Goal: Register for event/course

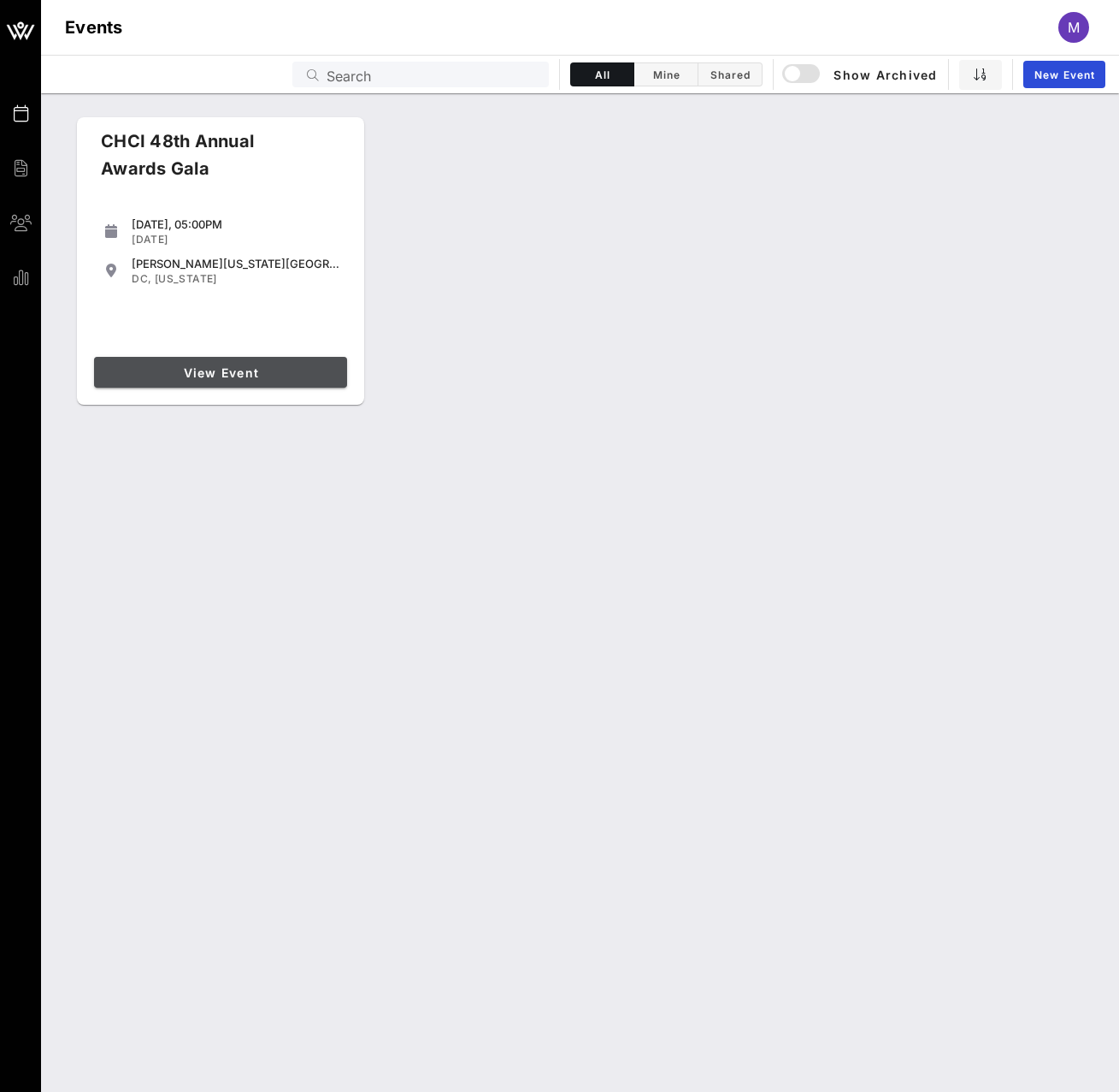
click at [253, 378] on span "View Event" at bounding box center [221, 372] width 240 height 14
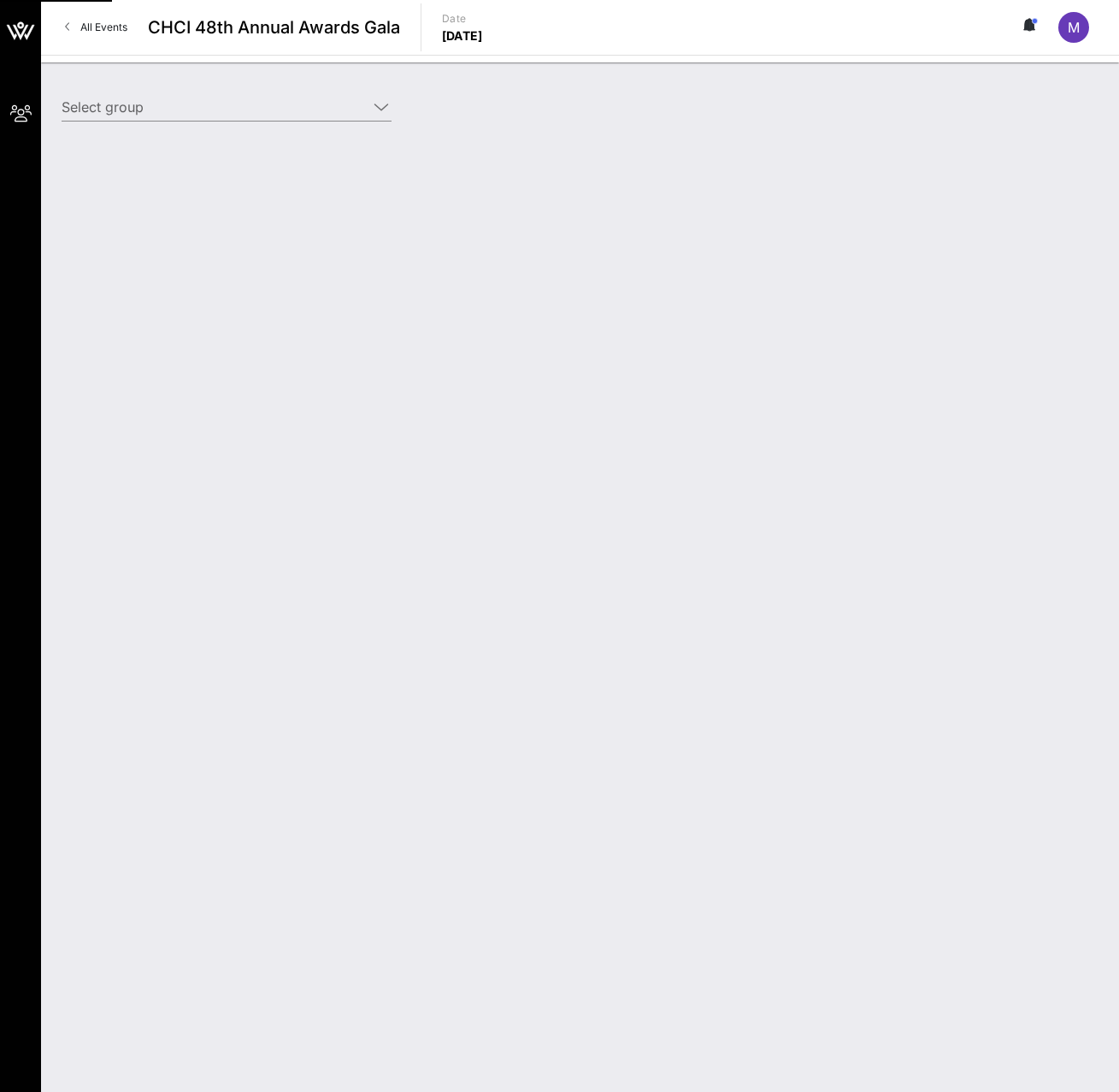
type input "UPS Corporation (UPS Corporation) [[PERSON_NAME], [EMAIL_ADDRESS][DOMAIN_NAME]]"
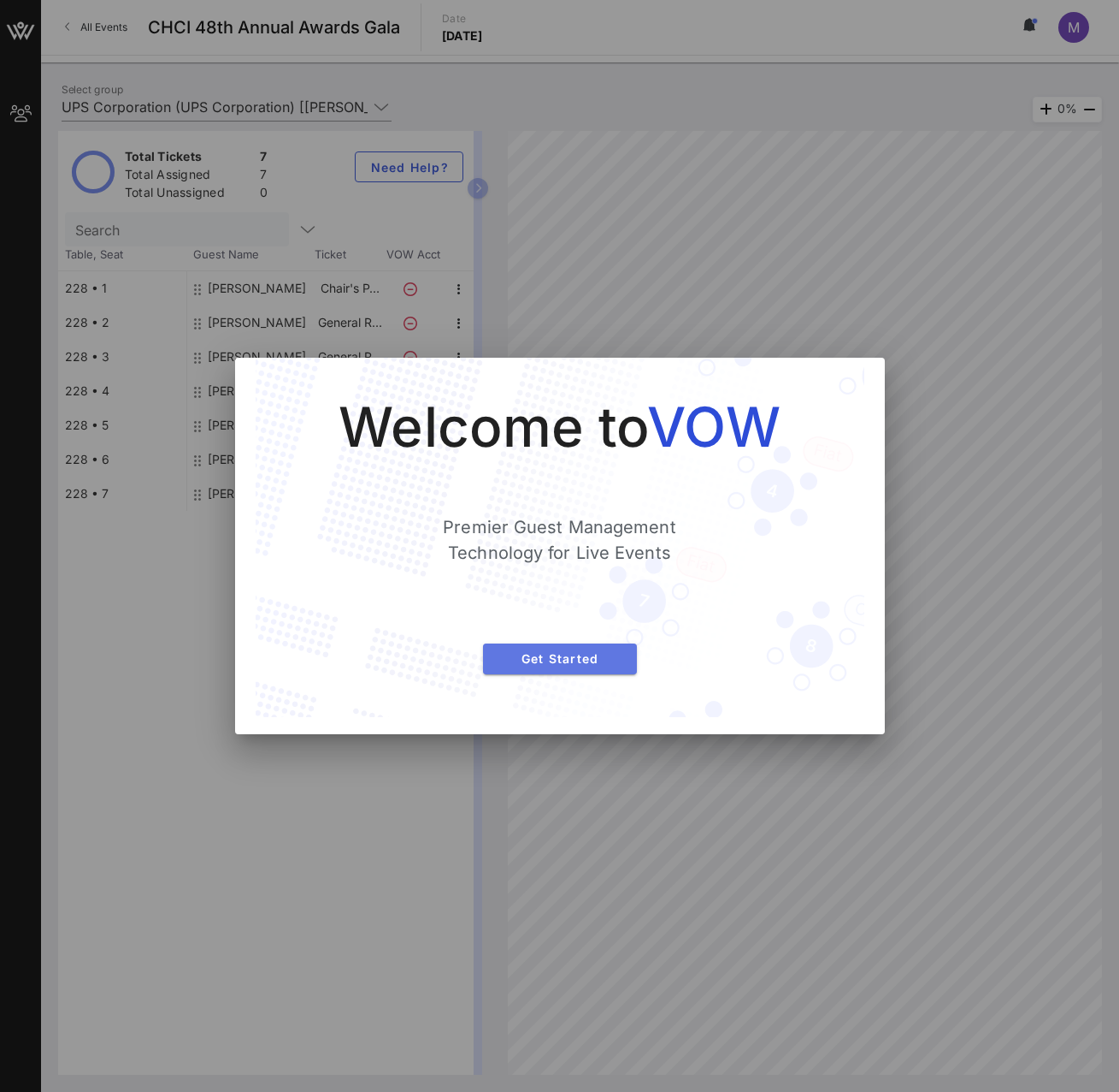
click at [542, 659] on span "Get Started" at bounding box center [560, 657] width 127 height 14
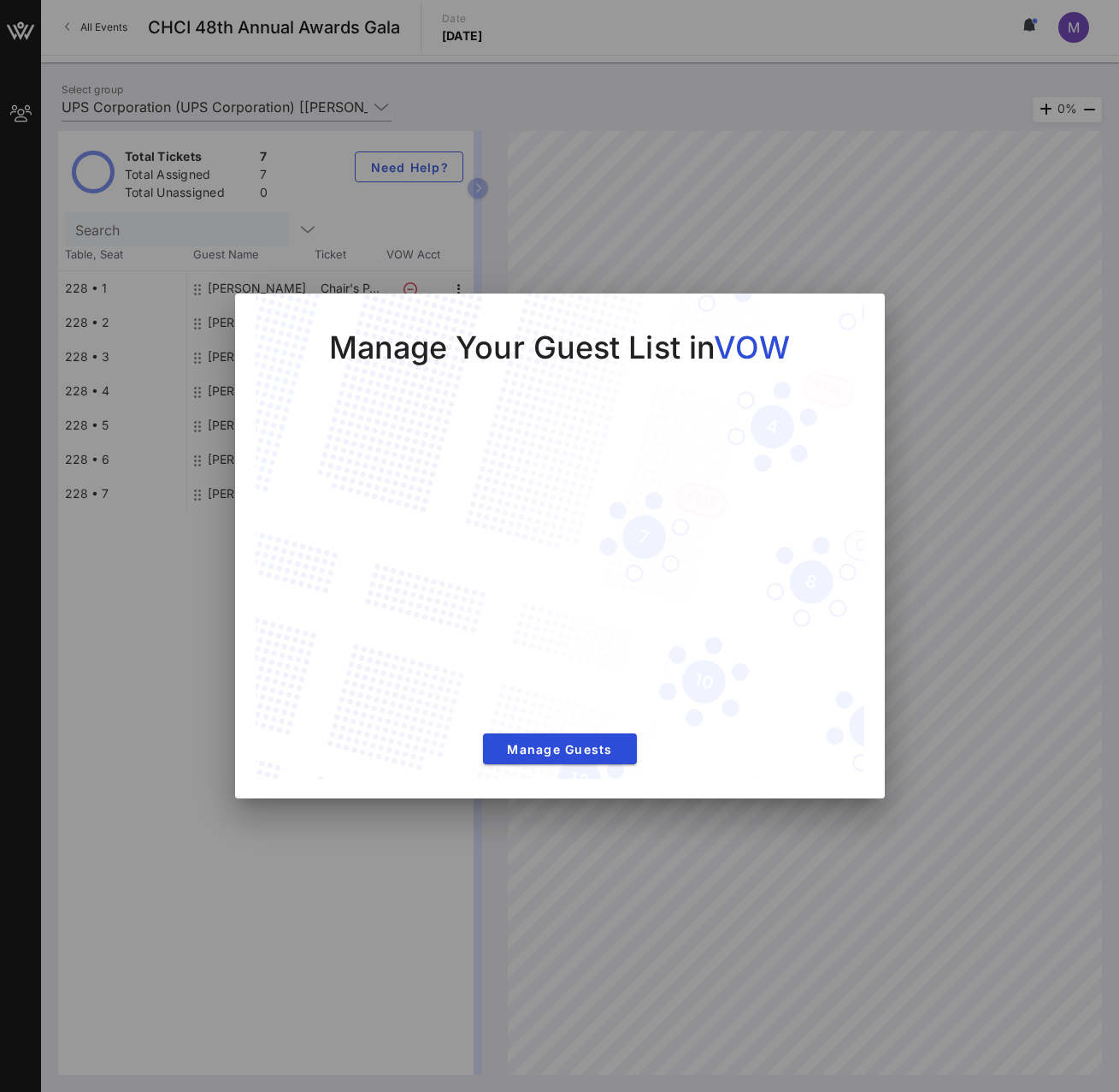
click at [1001, 759] on div at bounding box center [560, 546] width 1119 height 1092
click at [531, 747] on span "Manage Guests" at bounding box center [560, 748] width 127 height 14
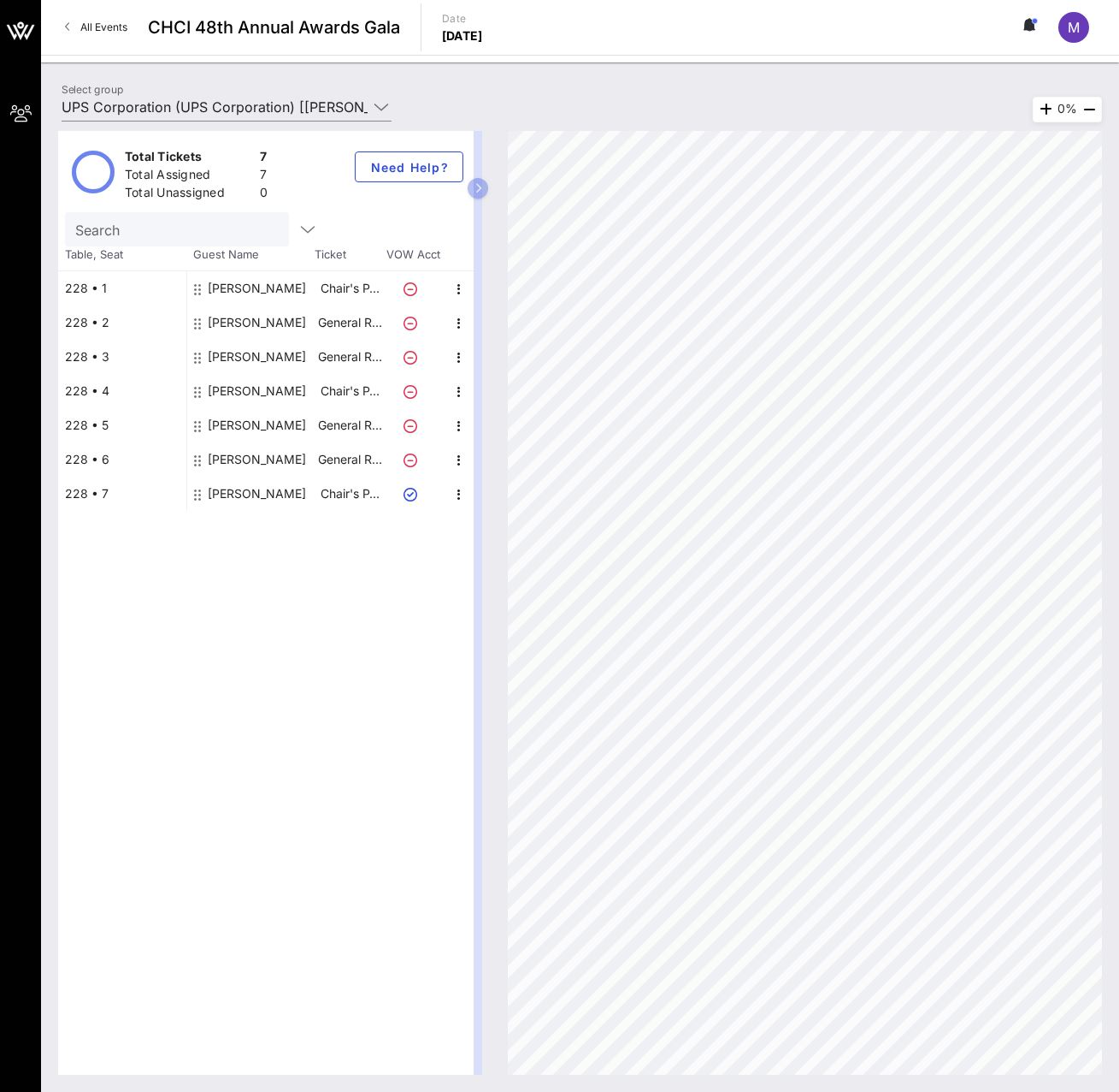
click at [242, 315] on div "[PERSON_NAME]" at bounding box center [258, 322] width 98 height 34
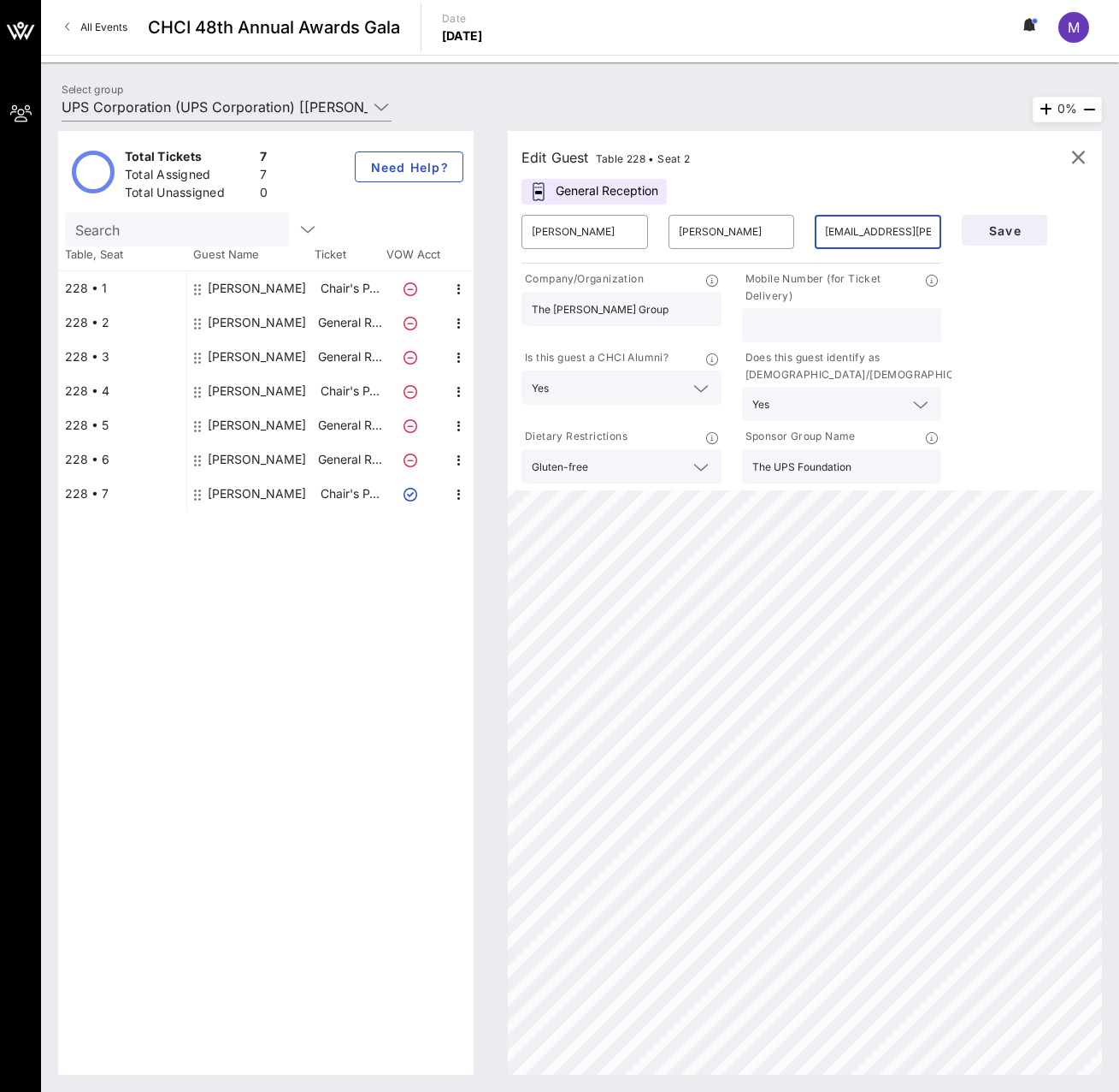
click at [856, 231] on input "[EMAIL_ADDRESS][PERSON_NAME][DOMAIN_NAME]" at bounding box center [879, 231] width 106 height 27
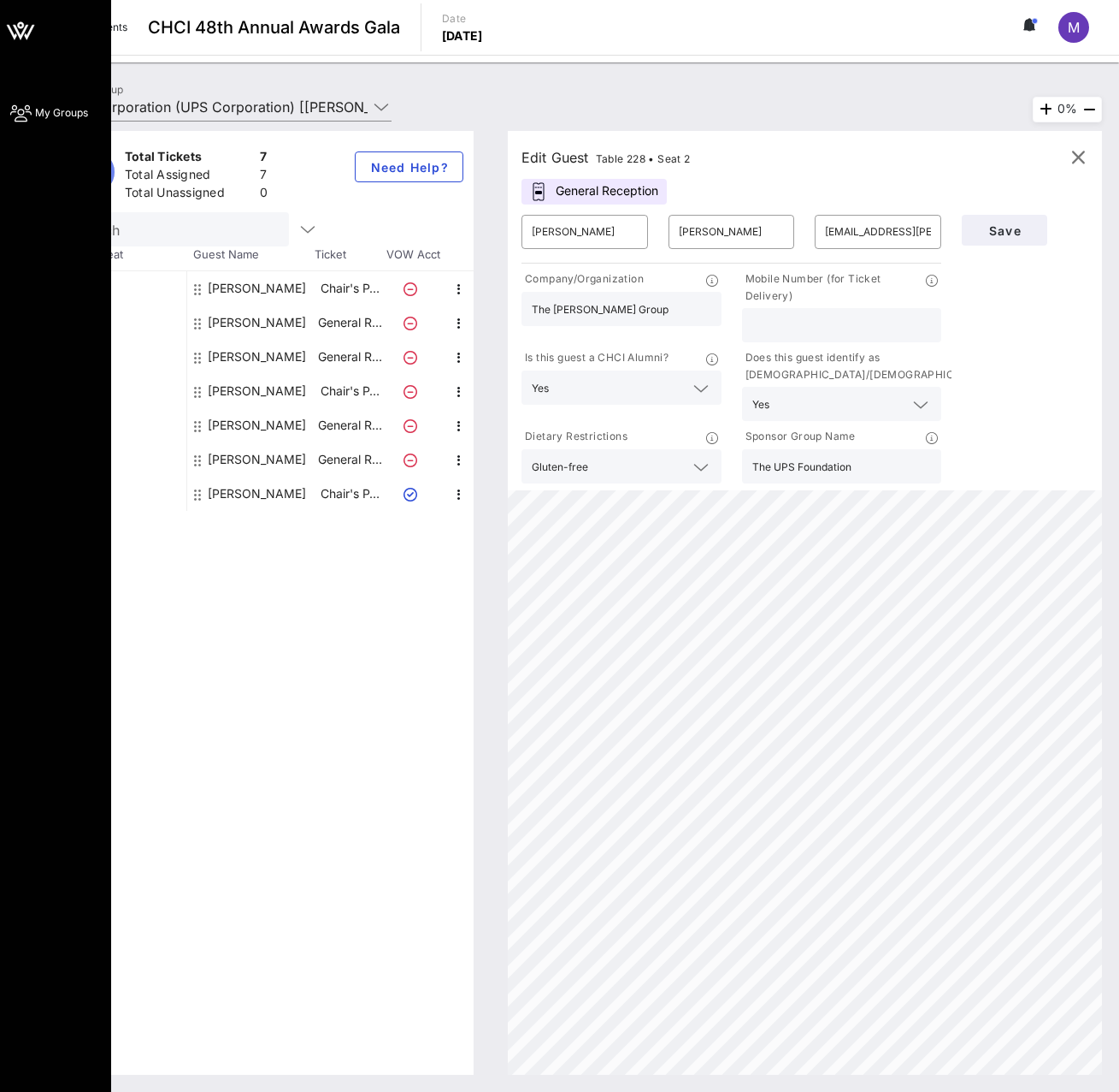
click at [51, 111] on span "My Groups" at bounding box center [62, 113] width 53 height 15
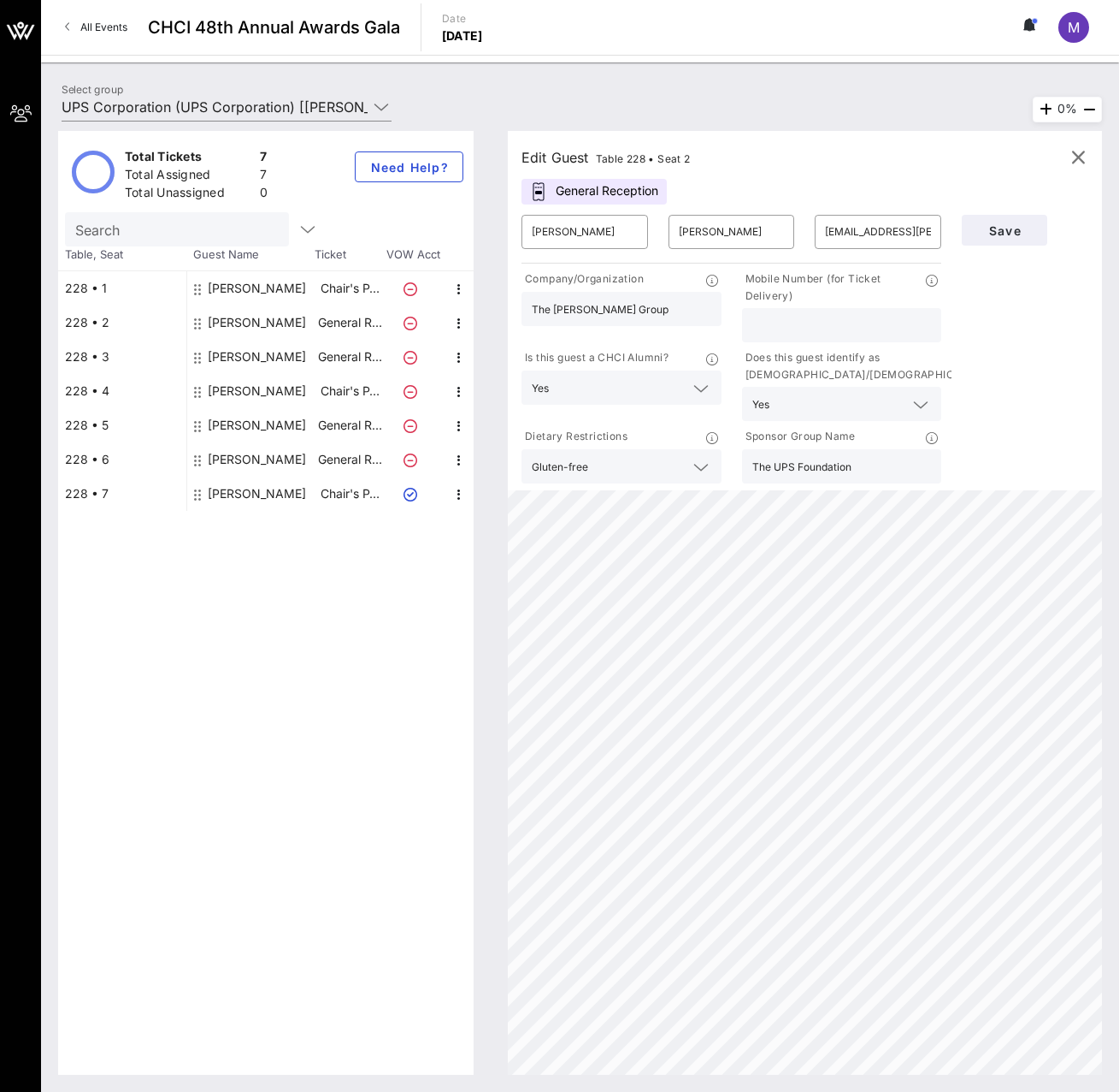
click at [1028, 22] on icon at bounding box center [1026, 25] width 5 height 10
click at [98, 24] on span "All Events" at bounding box center [104, 27] width 47 height 13
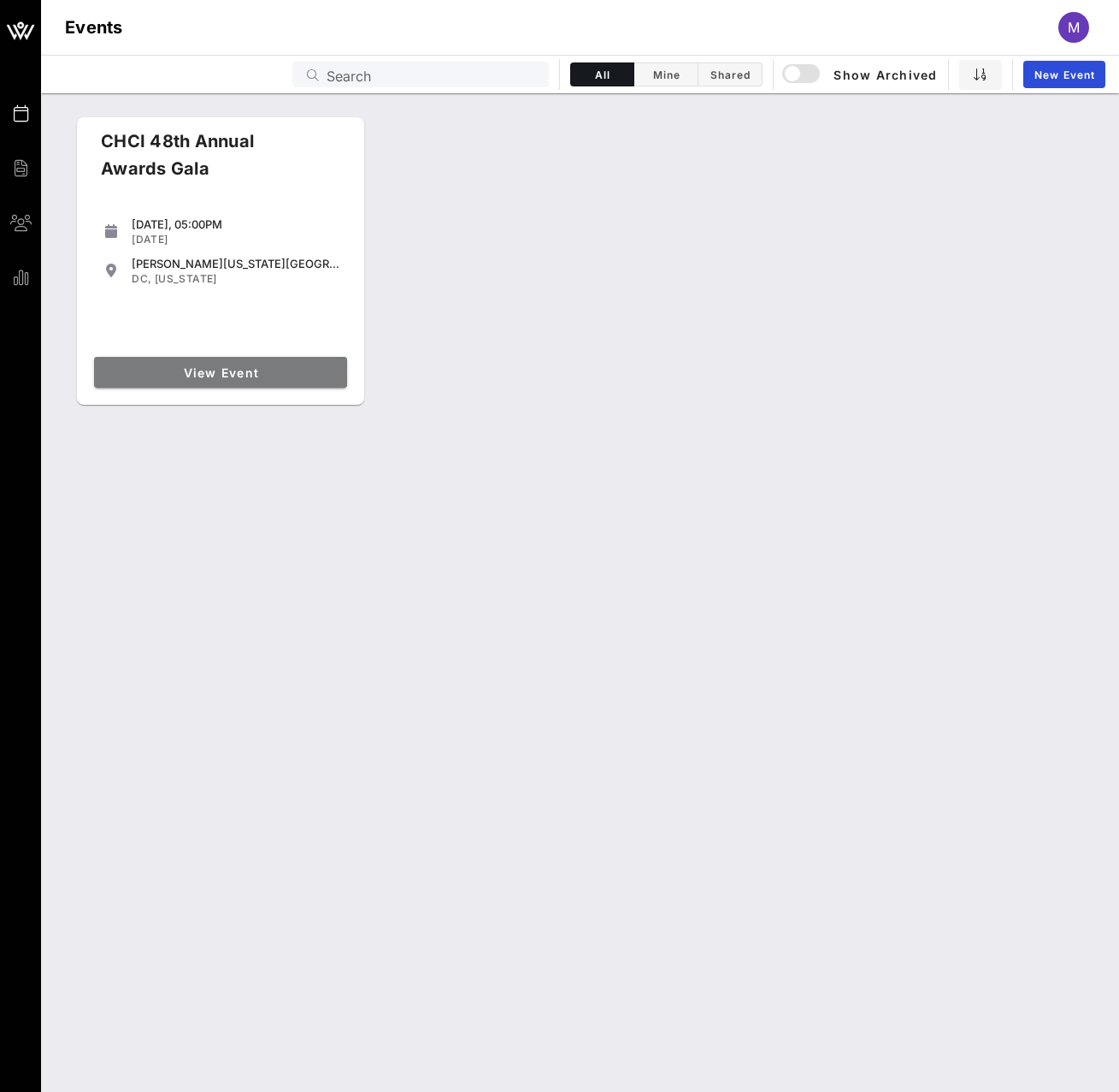
click at [175, 375] on span "View Event" at bounding box center [221, 372] width 240 height 14
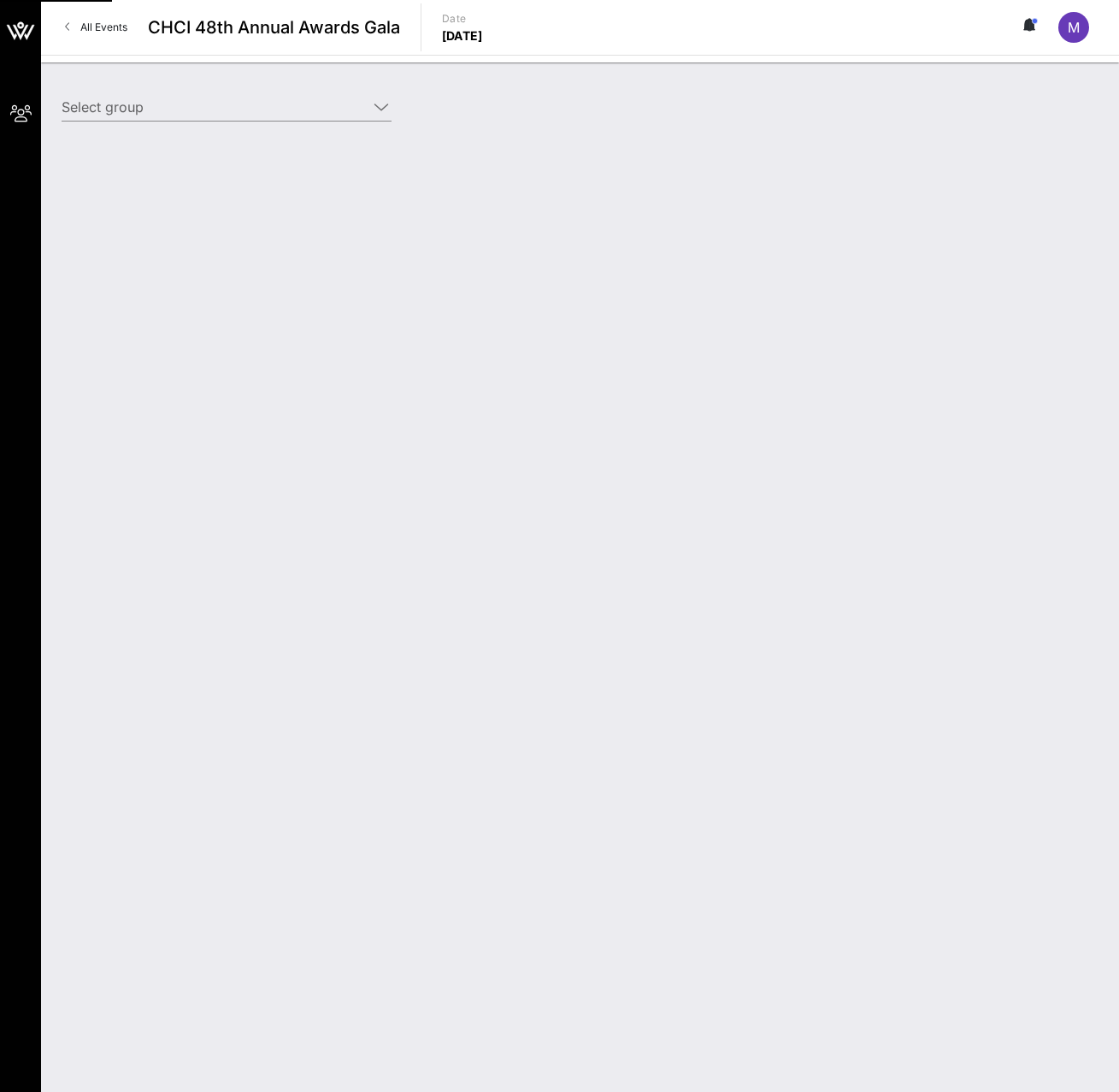
type input "UPS Corporation (UPS Corporation) [[PERSON_NAME], [EMAIL_ADDRESS][DOMAIN_NAME]]"
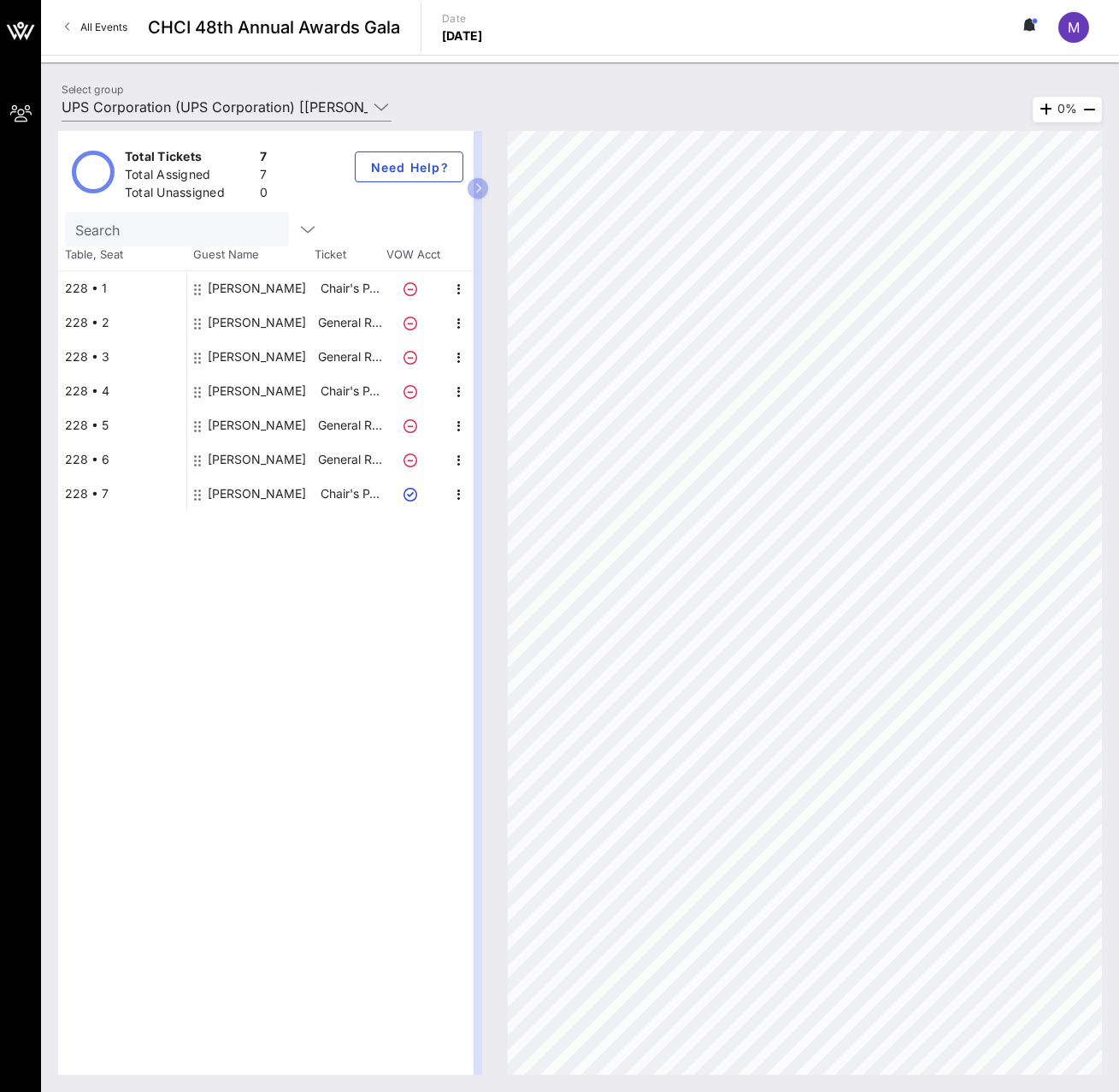
click at [106, 29] on span "All Events" at bounding box center [104, 27] width 47 height 13
